Goal: Contribute content: Contribute content

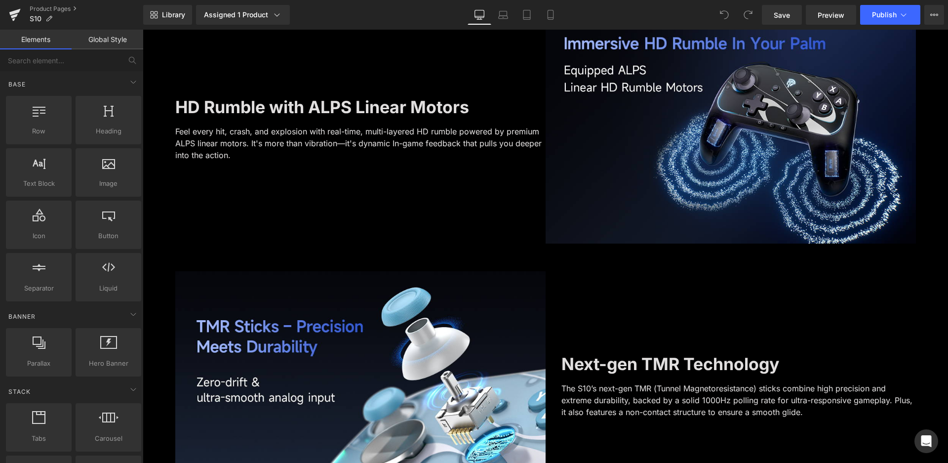
scroll to position [1523, 0]
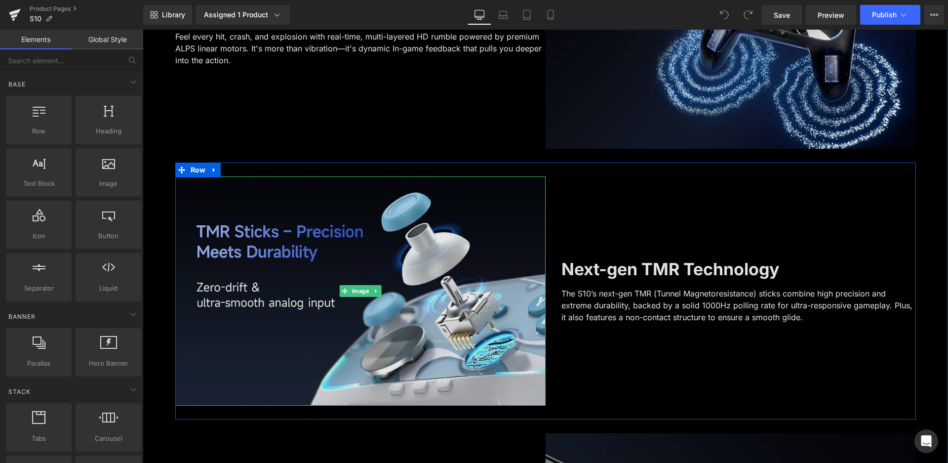
click at [316, 278] on img at bounding box center [360, 290] width 370 height 229
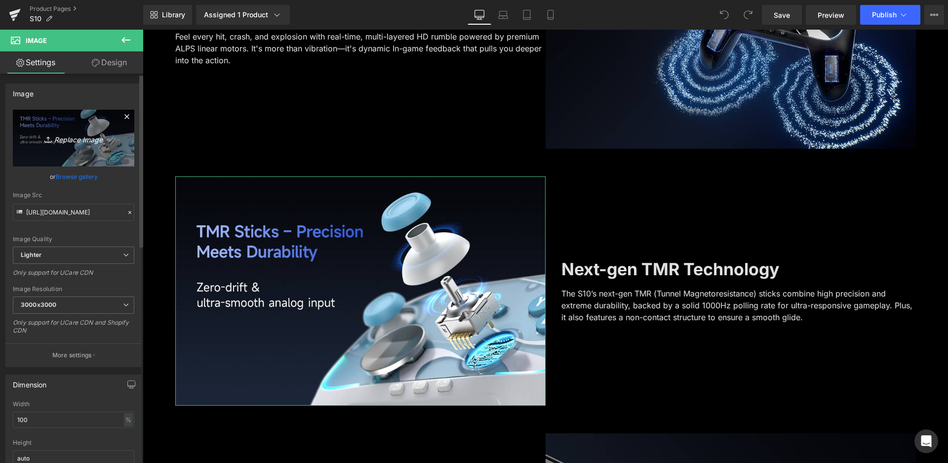
click at [71, 141] on icon "Replace Image" at bounding box center [73, 138] width 79 height 12
type input "C:\fakepath\2-摇杆.jpg"
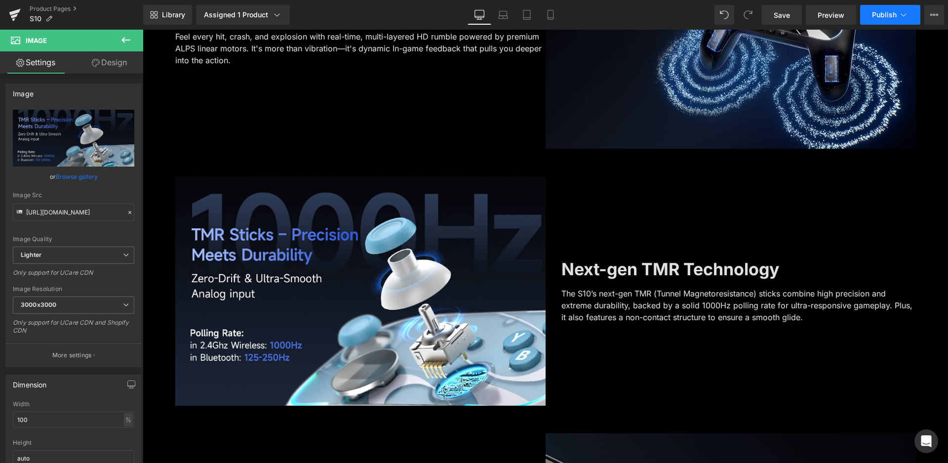
click at [879, 19] on button "Publish" at bounding box center [890, 15] width 60 height 20
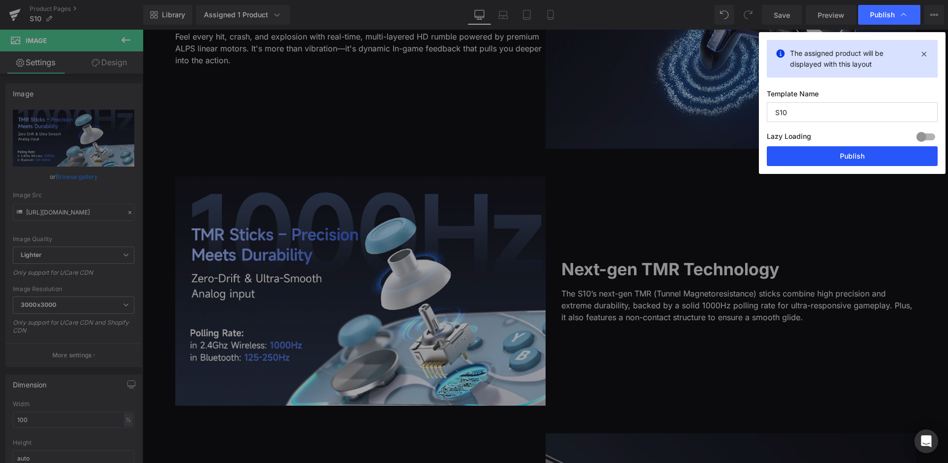
click at [859, 149] on button "Publish" at bounding box center [852, 156] width 171 height 20
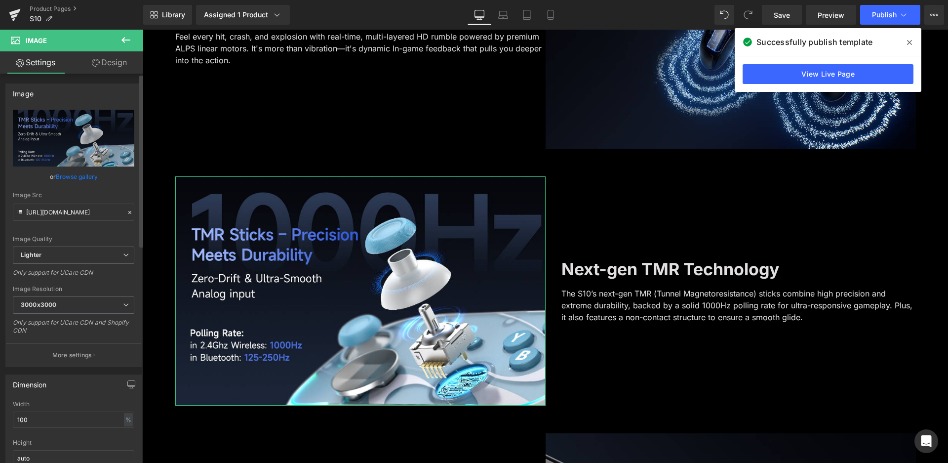
click at [60, 393] on div "Dimension" at bounding box center [73, 384] width 135 height 19
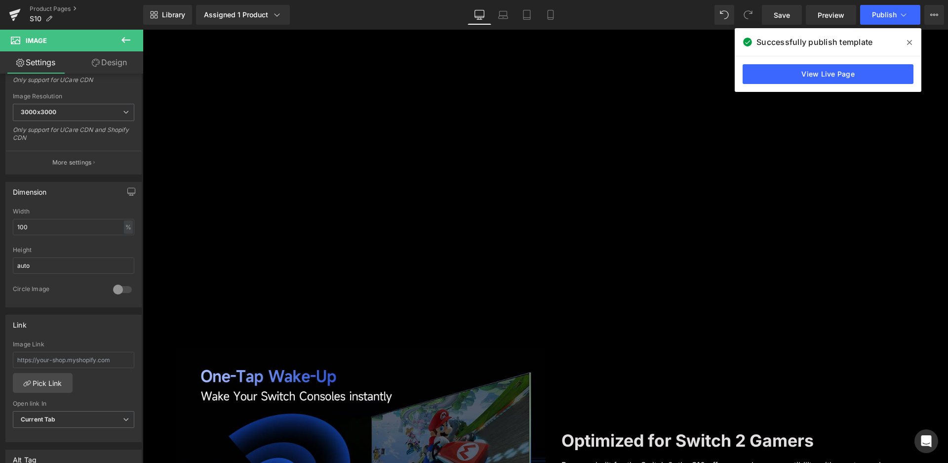
scroll to position [832, 0]
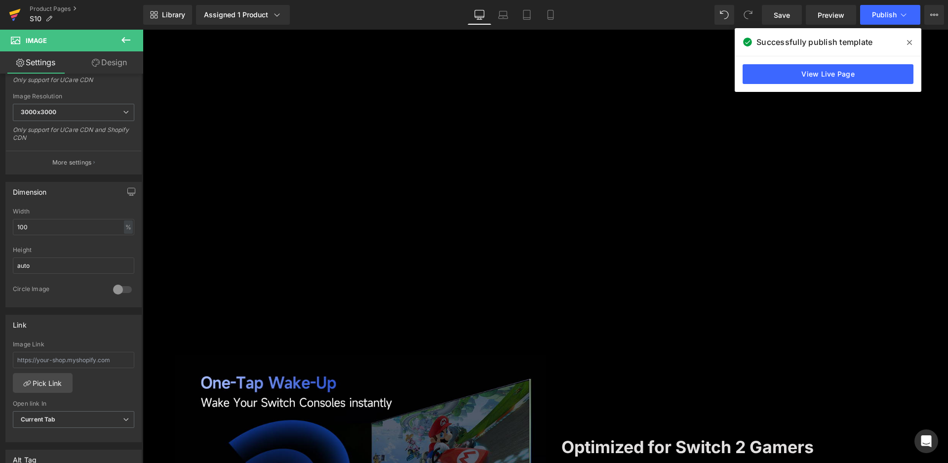
click at [9, 15] on icon at bounding box center [15, 14] width 12 height 25
